Goal: Use online tool/utility: Utilize a website feature to perform a specific function

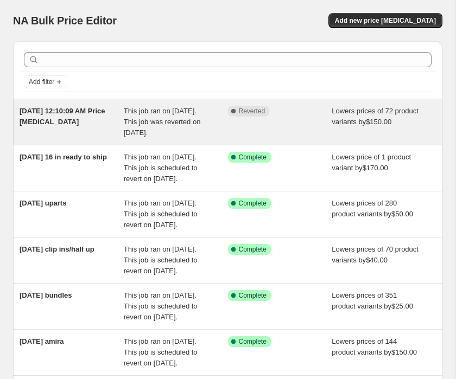
click at [261, 138] on div "Complete Reverted" at bounding box center [280, 122] width 104 height 33
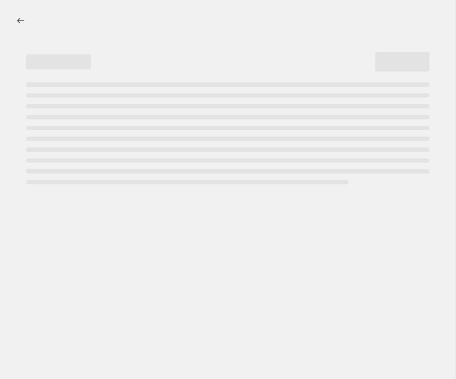
select select "by"
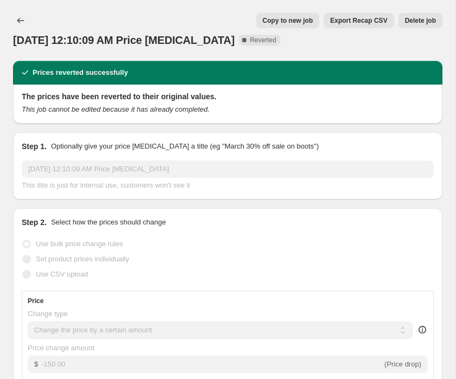
click at [287, 27] on button "Copy to new job" at bounding box center [287, 20] width 63 height 15
select select "by"
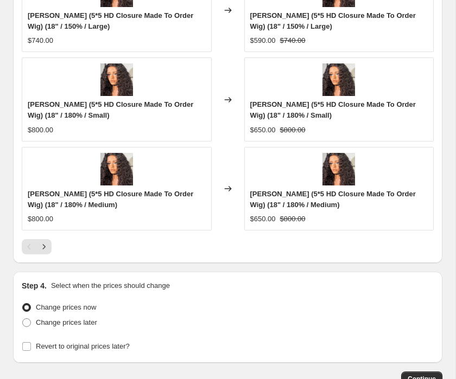
scroll to position [1191, 0]
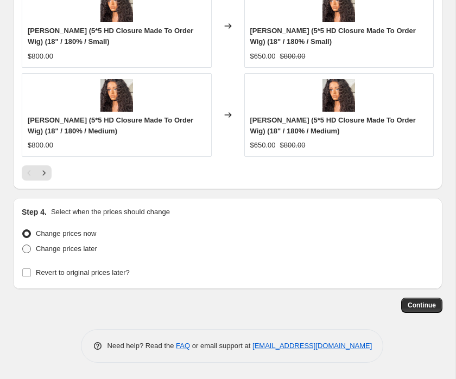
click at [33, 249] on label "Change prices later" at bounding box center [59, 248] width 75 height 15
click at [23, 245] on input "Change prices later" at bounding box center [22, 245] width 1 height 1
radio input "true"
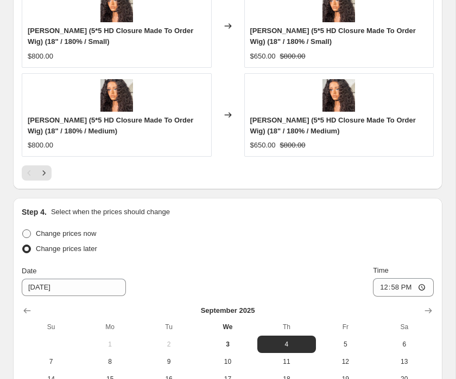
click at [31, 230] on span at bounding box center [27, 234] width 10 height 10
click at [23, 230] on input "Change prices now" at bounding box center [22, 230] width 1 height 1
radio input "true"
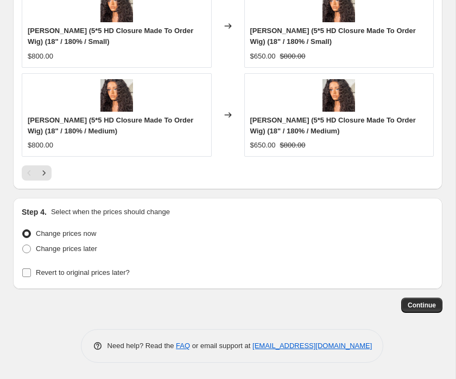
click at [24, 272] on input "Revert to original prices later?" at bounding box center [26, 273] width 9 height 9
checkbox input "true"
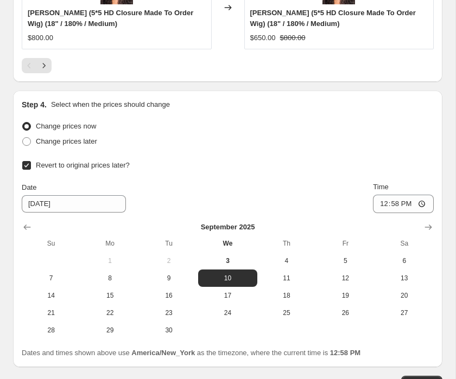
scroll to position [1376, 0]
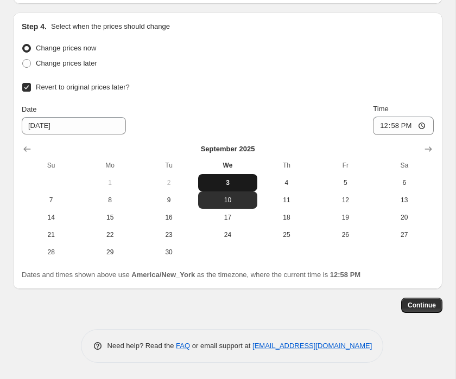
click at [224, 177] on button "3" at bounding box center [227, 182] width 59 height 17
type input "[DATE]"
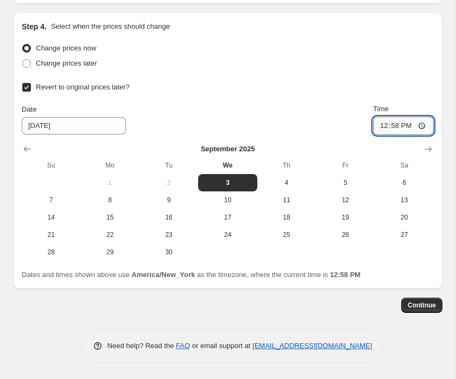
click at [395, 122] on input "12:58" at bounding box center [403, 126] width 61 height 18
click at [382, 126] on input "12:58" at bounding box center [403, 126] width 61 height 18
type input "23:59"
click at [421, 307] on span "Continue" at bounding box center [422, 305] width 28 height 9
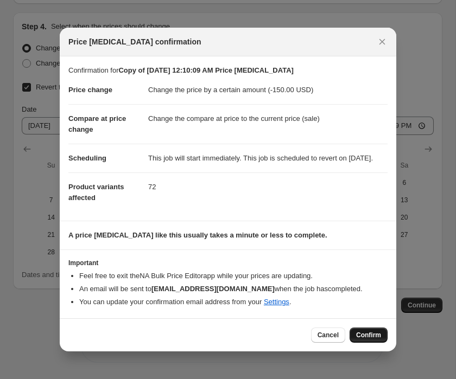
click at [373, 343] on button "Confirm" at bounding box center [368, 335] width 38 height 15
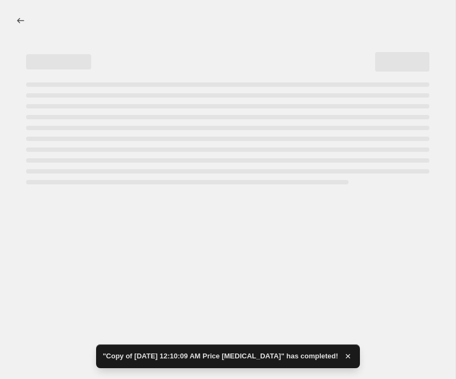
select select "by"
